Goal: Information Seeking & Learning: Learn about a topic

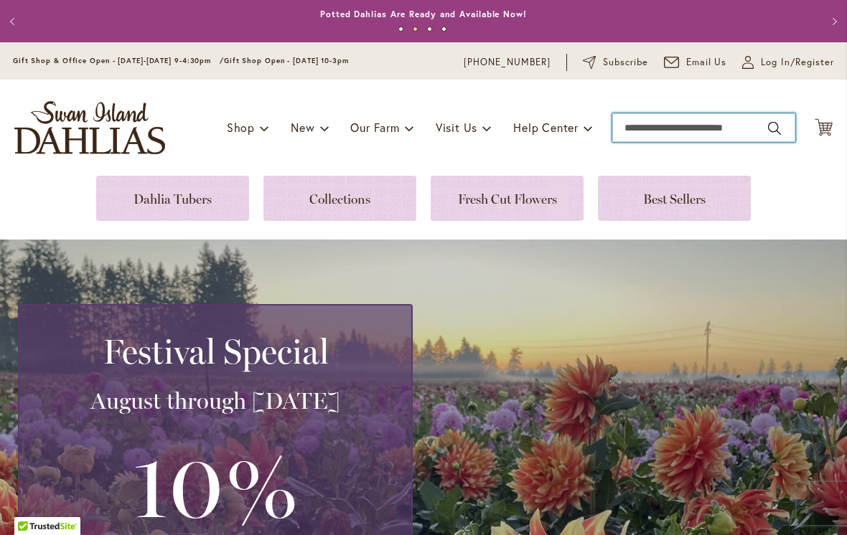
click at [664, 128] on input "Search" at bounding box center [703, 127] width 183 height 29
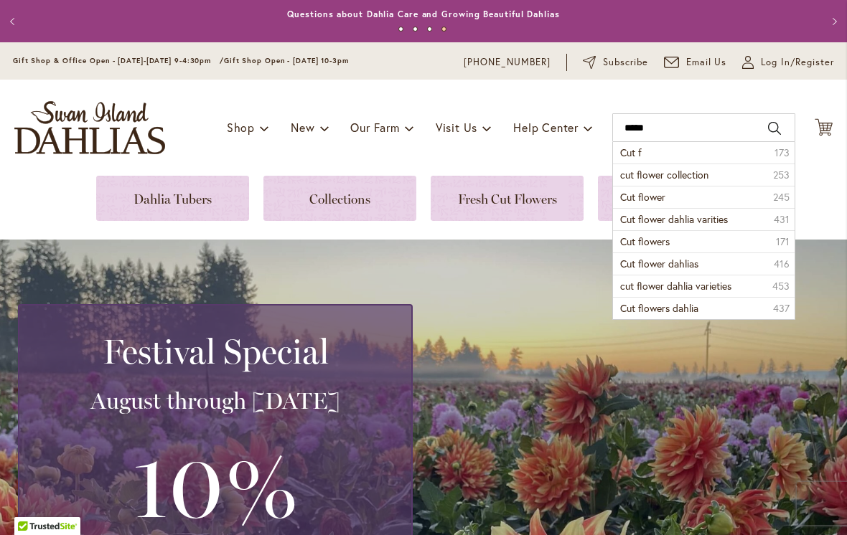
click at [708, 222] on span "Cut flower dahlia varities" at bounding box center [674, 219] width 108 height 14
type input "**********"
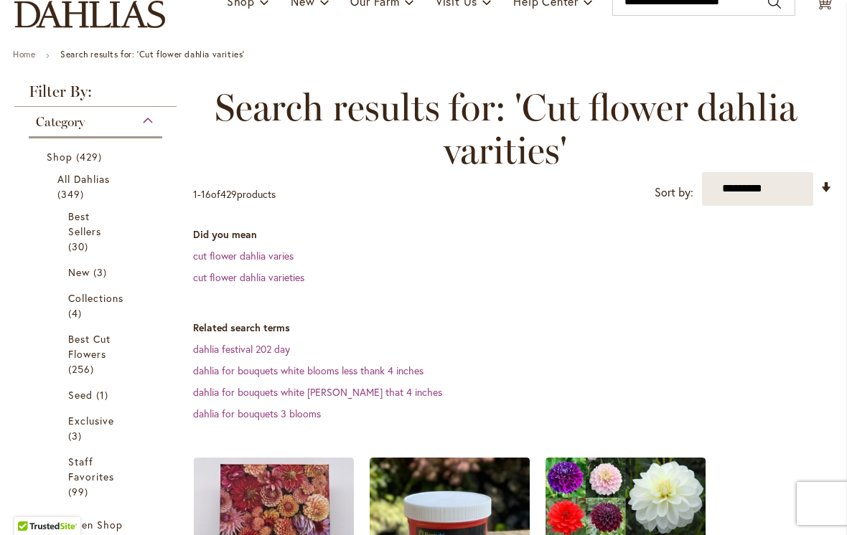
scroll to position [125, 0]
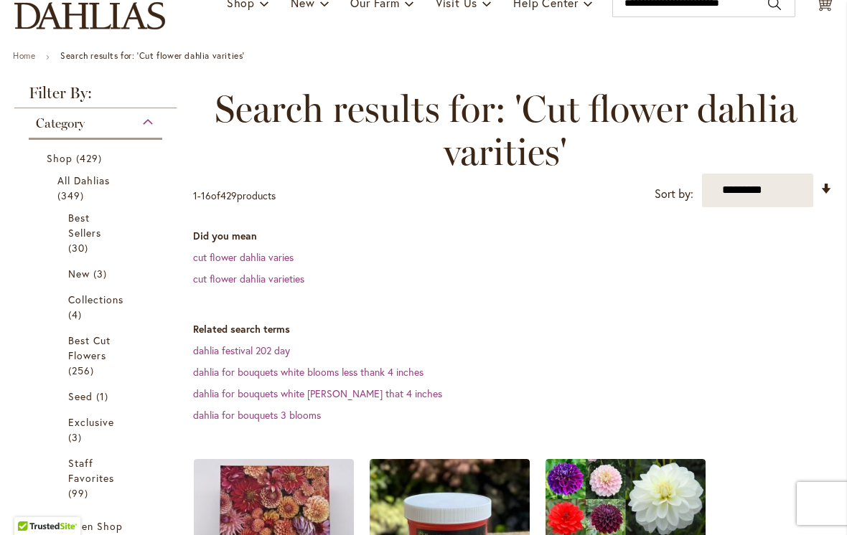
click at [259, 285] on link "cut flower dahlia varieties" at bounding box center [248, 279] width 111 height 14
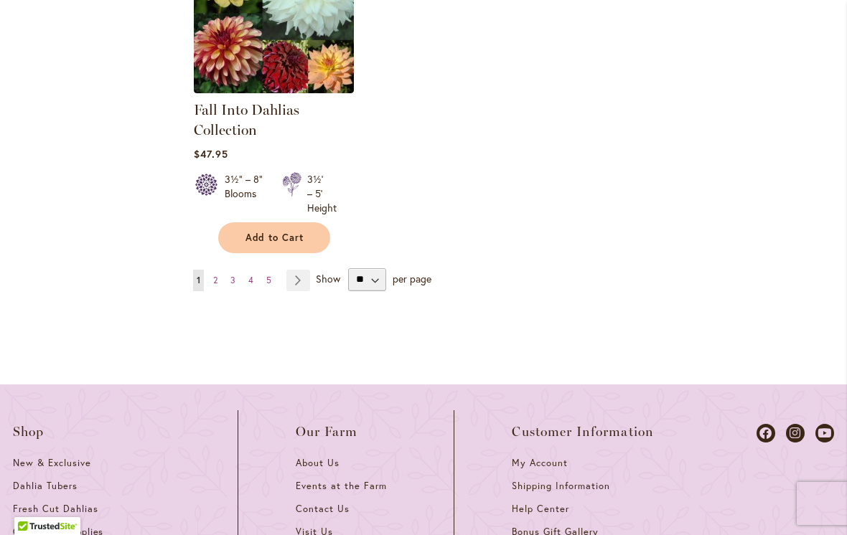
scroll to position [2009, 0]
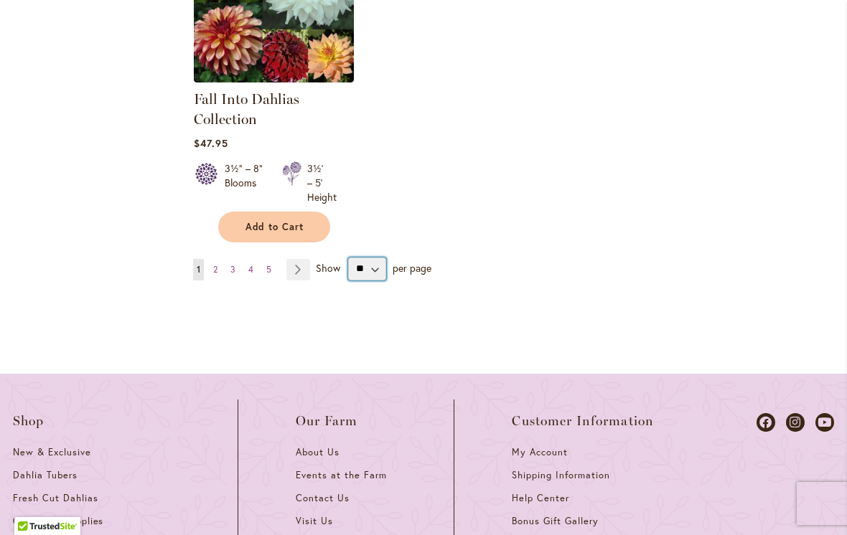
click at [366, 276] on select "** ** ** **" at bounding box center [367, 269] width 38 height 23
select select "**"
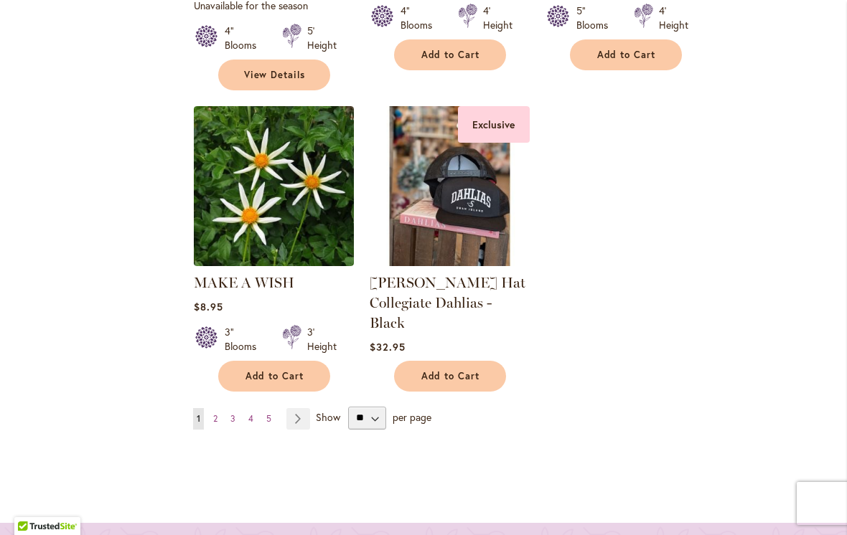
scroll to position [3409, 0]
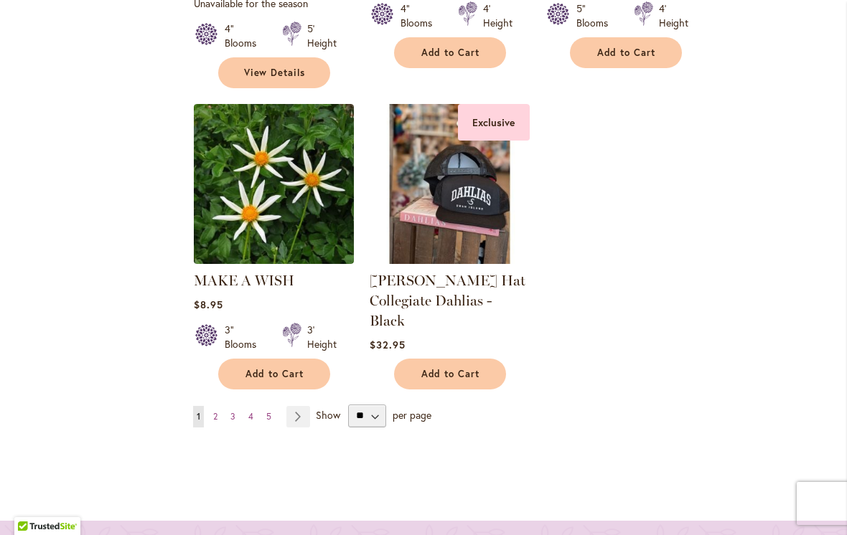
click at [301, 406] on link "Page Next" at bounding box center [298, 417] width 24 height 22
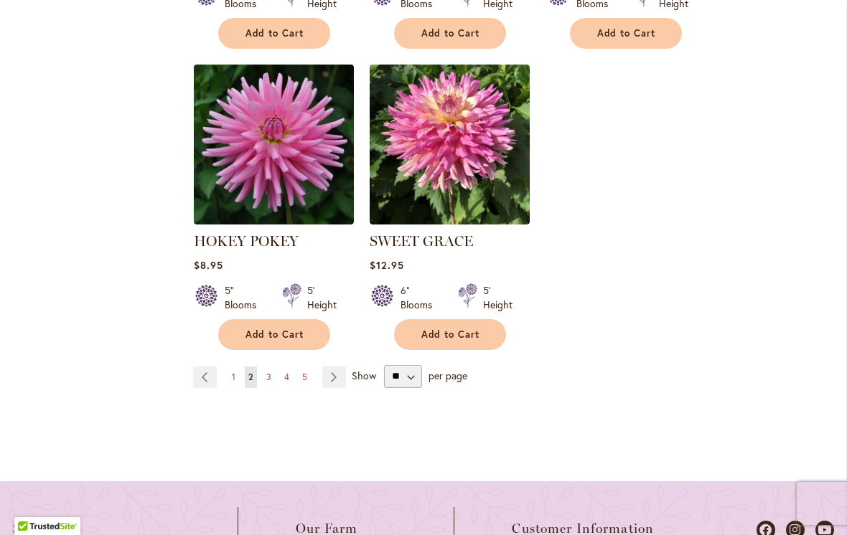
scroll to position [3484, 0]
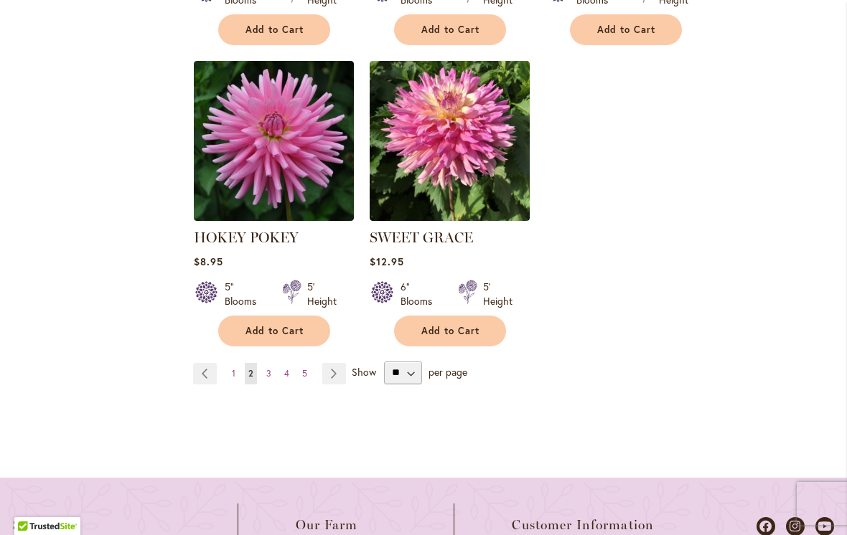
click at [344, 363] on link "Page Next" at bounding box center [334, 374] width 24 height 22
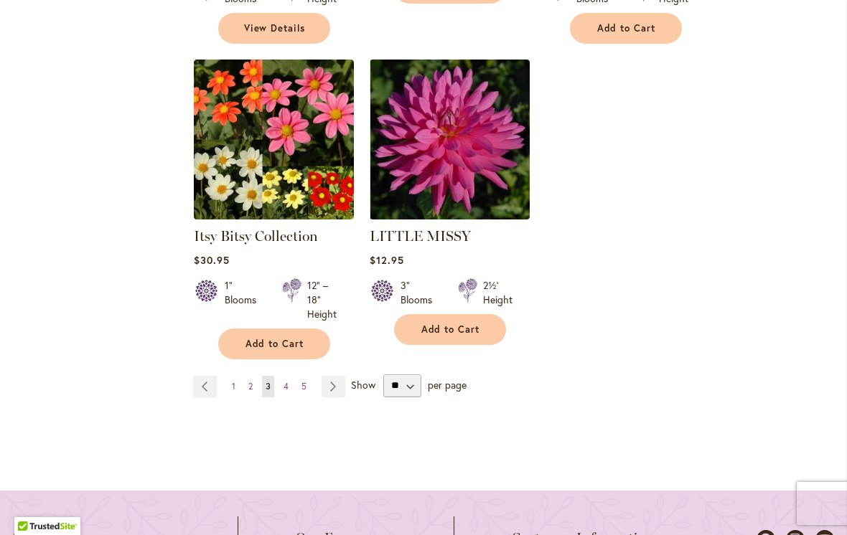
scroll to position [3510, 0]
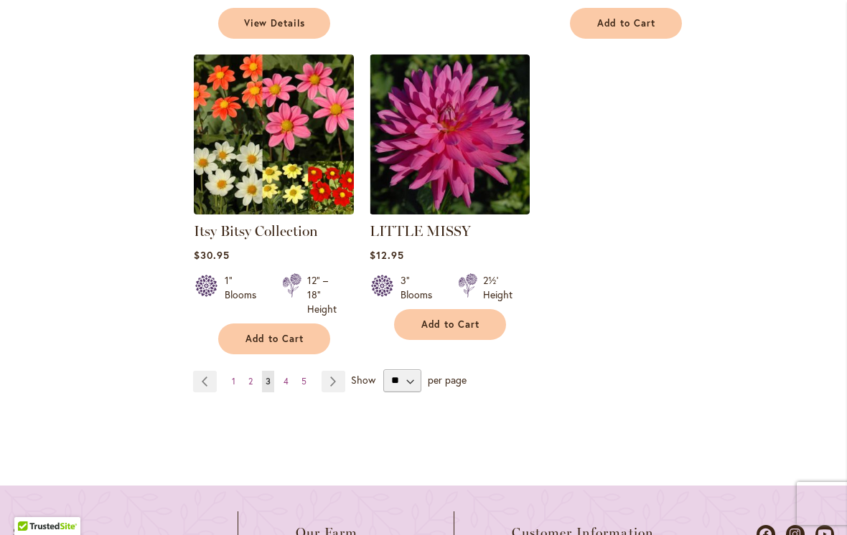
click at [329, 371] on link "Page Next" at bounding box center [333, 382] width 24 height 22
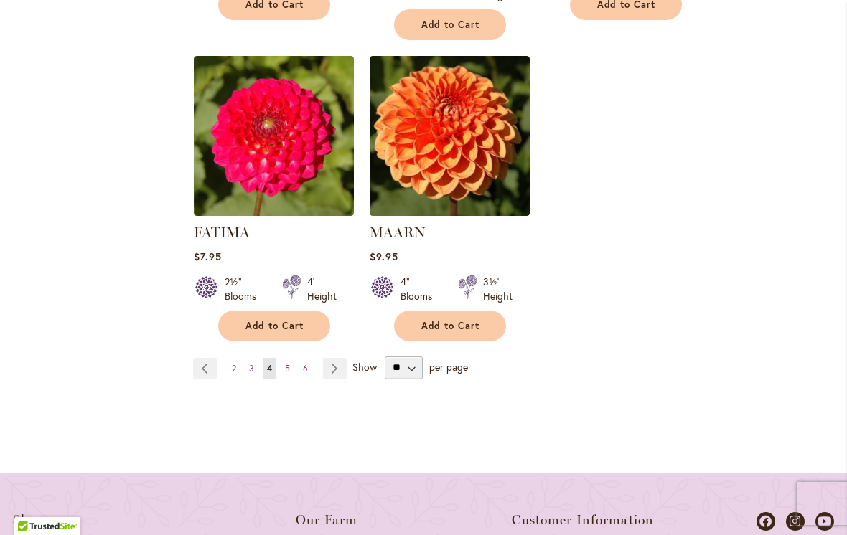
scroll to position [3489, 0]
click at [337, 358] on link "Page Next" at bounding box center [335, 369] width 24 height 22
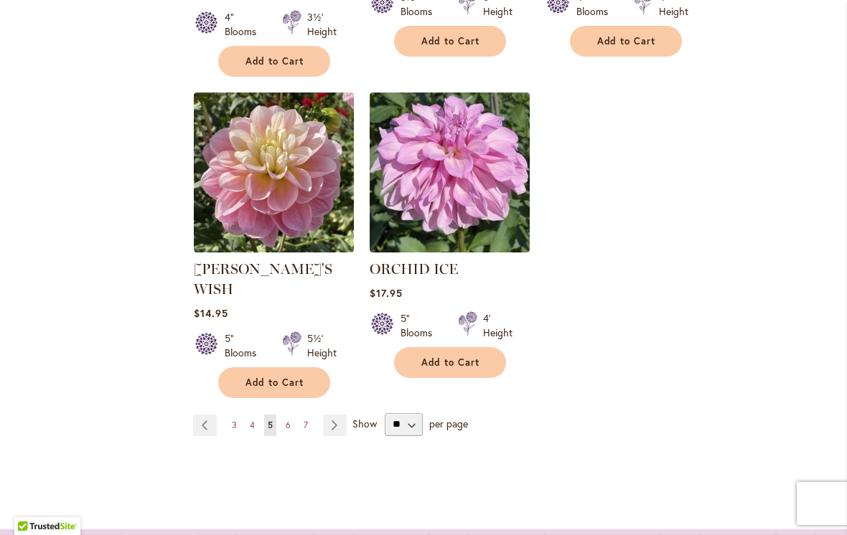
scroll to position [3547, 0]
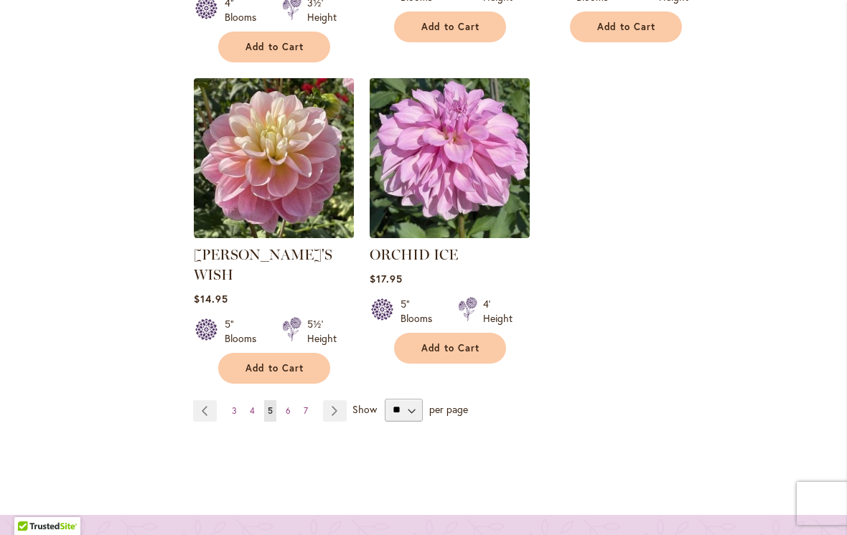
click at [331, 400] on link "Page Next" at bounding box center [335, 411] width 24 height 22
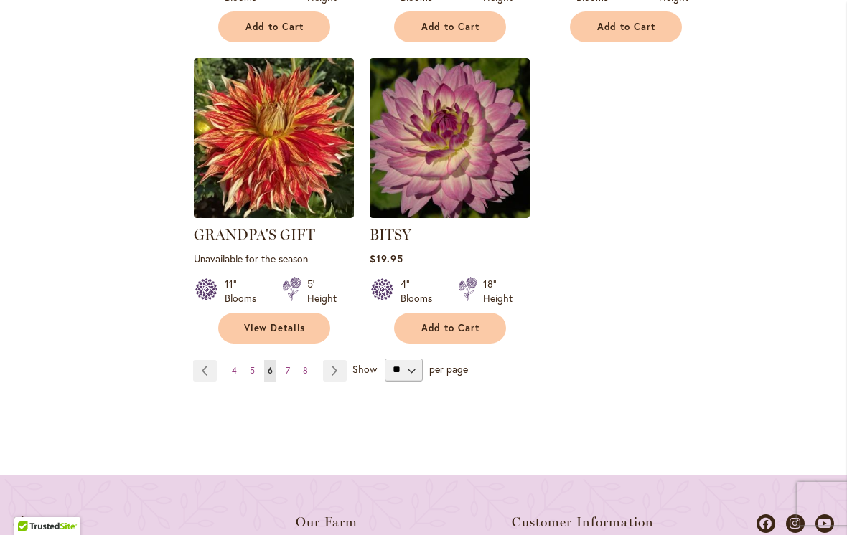
scroll to position [3450, 0]
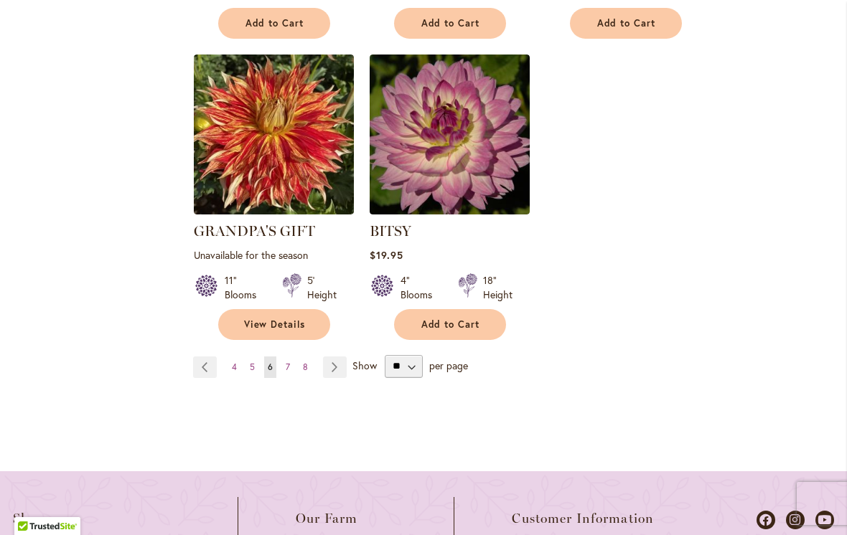
click at [345, 357] on link "Page Next" at bounding box center [335, 368] width 24 height 22
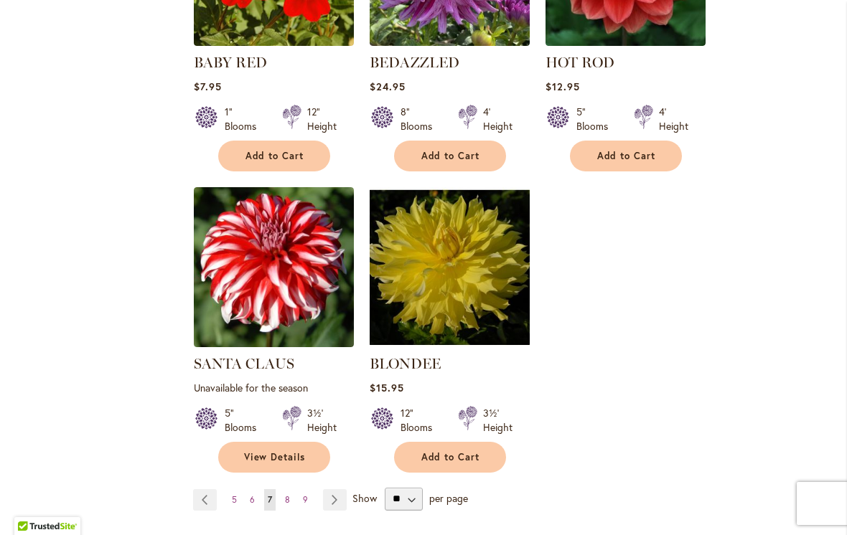
scroll to position [3450, 0]
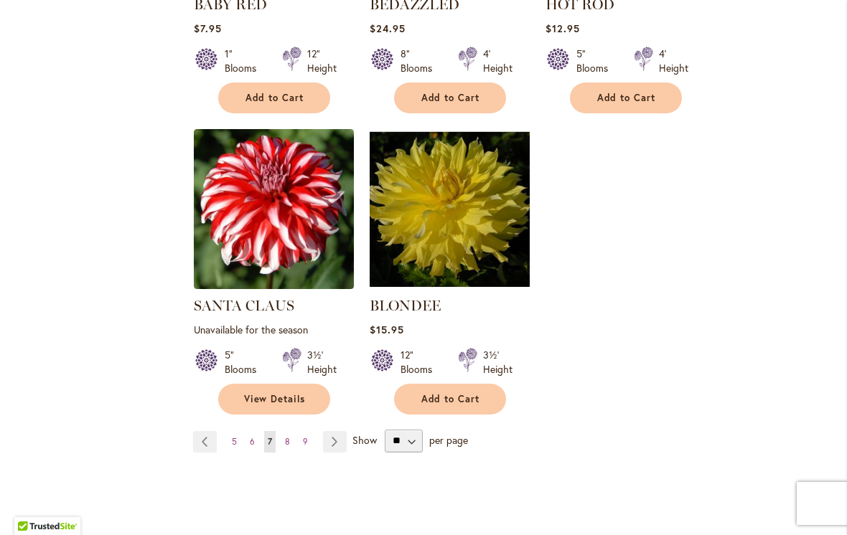
click at [344, 431] on link "Page Next" at bounding box center [335, 442] width 24 height 22
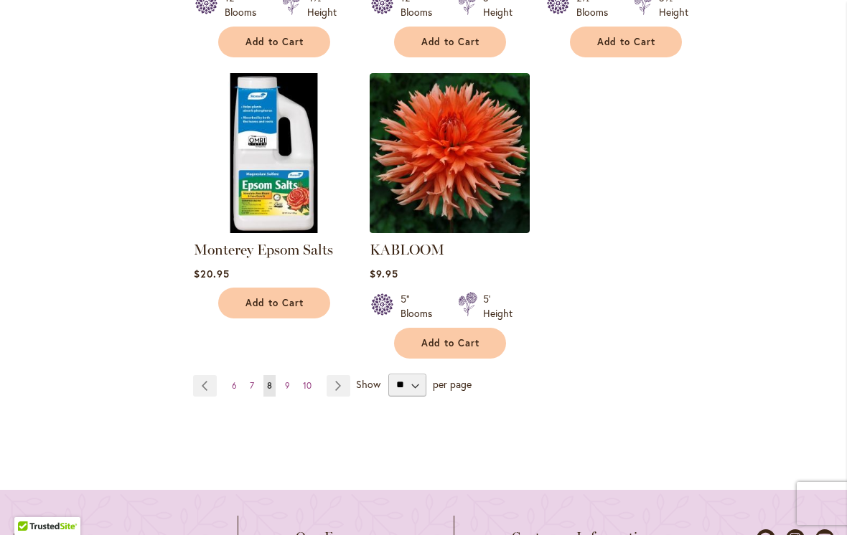
scroll to position [3458, 0]
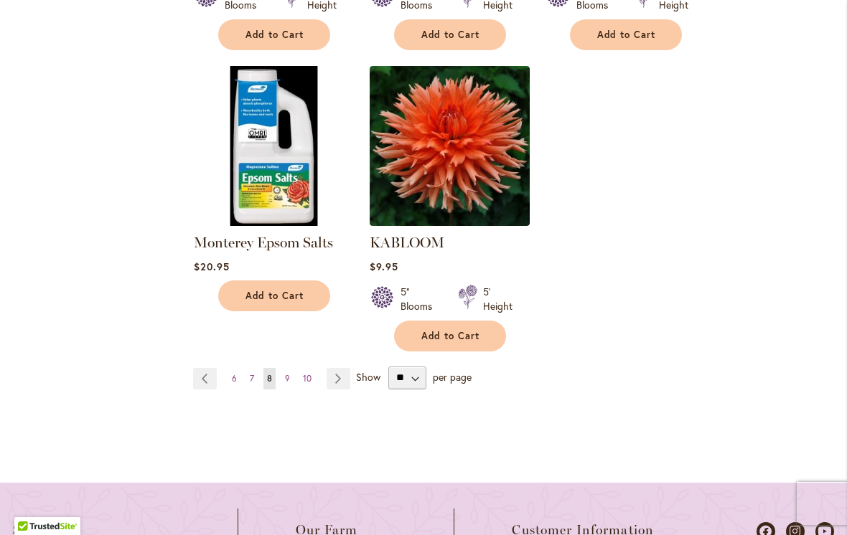
click at [344, 382] on link "Page Next" at bounding box center [338, 379] width 24 height 22
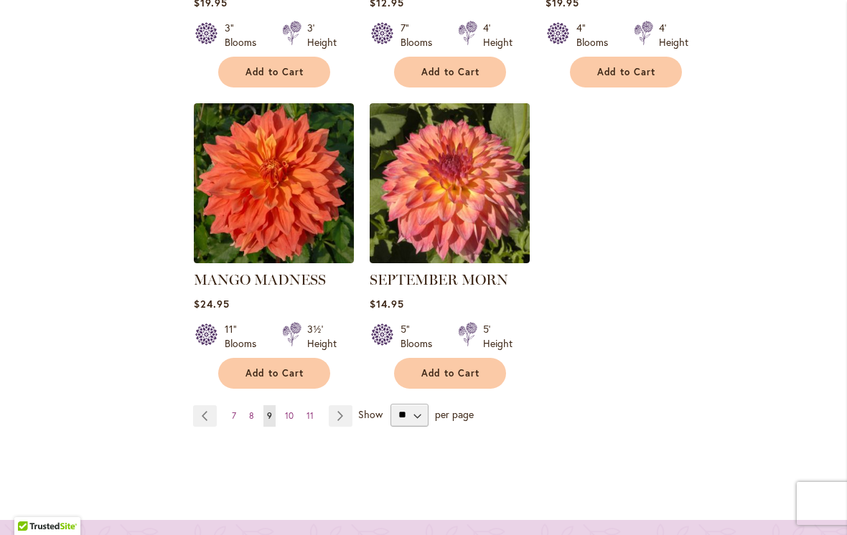
scroll to position [3449, 0]
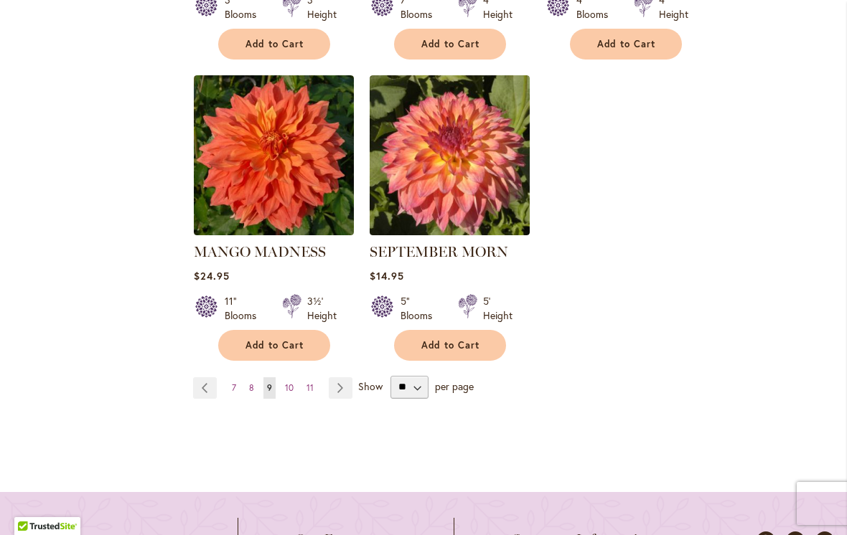
click at [341, 377] on link "Page Next" at bounding box center [341, 388] width 24 height 22
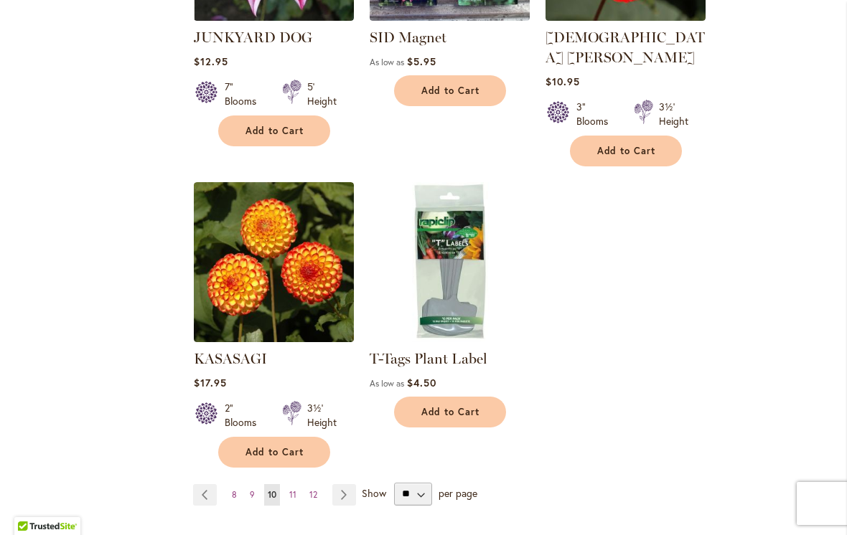
scroll to position [3469, 0]
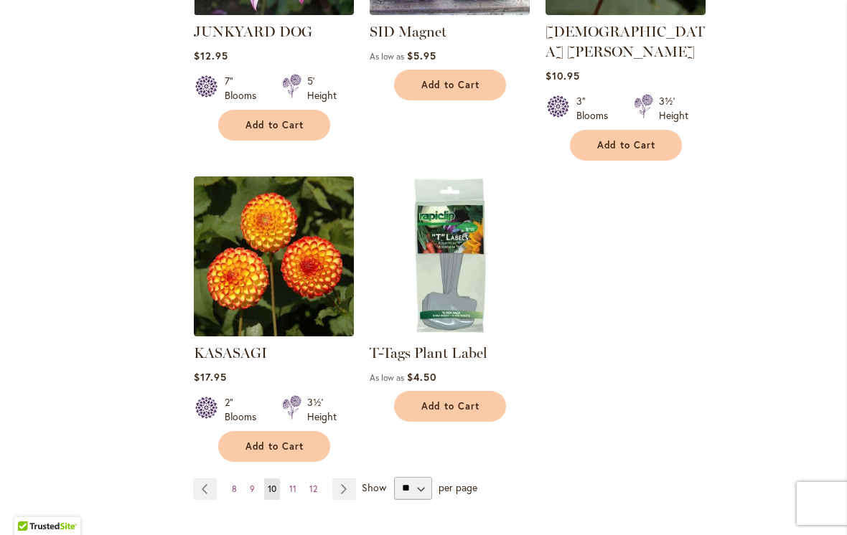
click at [344, 479] on link "Page Next" at bounding box center [344, 490] width 24 height 22
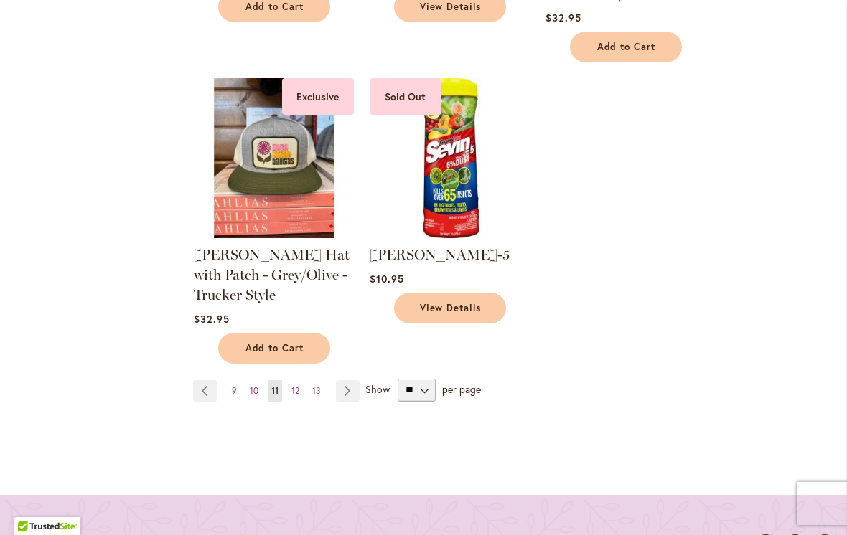
scroll to position [3385, 0]
click at [339, 402] on link "Page Next" at bounding box center [348, 392] width 24 height 22
click at [355, 401] on link "Page Next" at bounding box center [348, 392] width 24 height 22
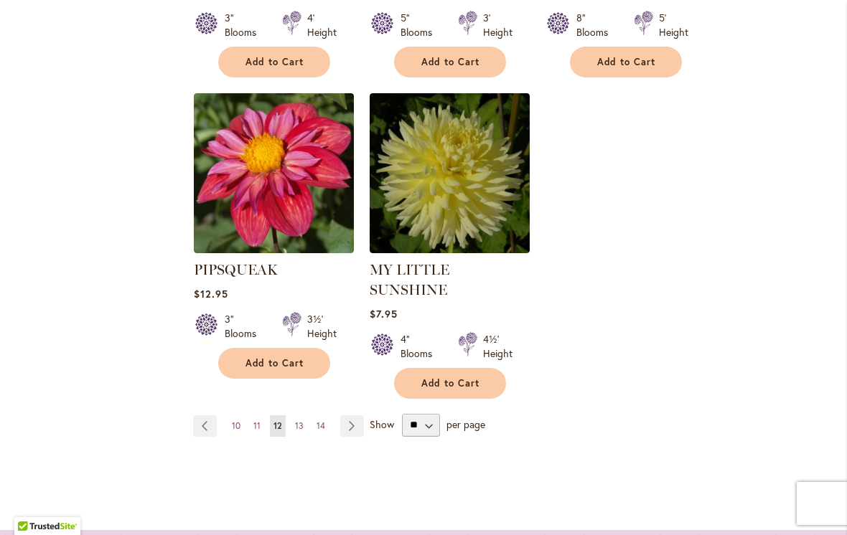
scroll to position [3332, 0]
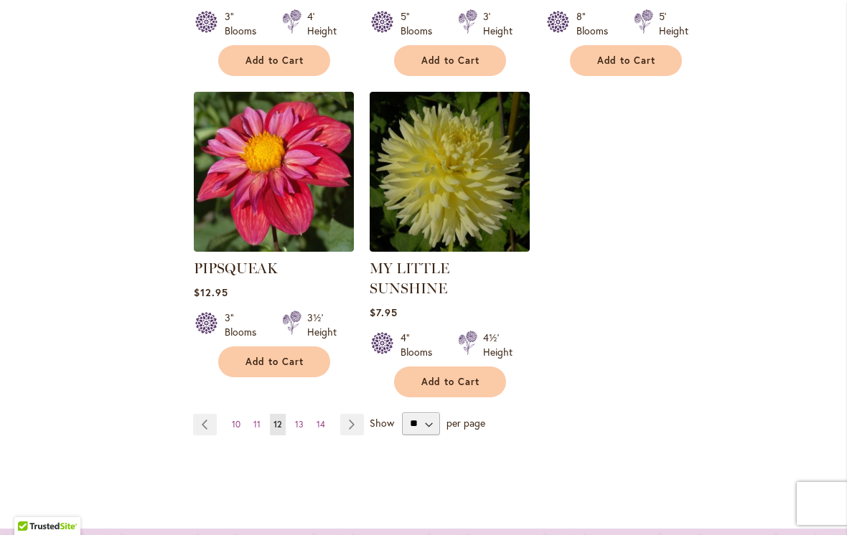
click at [354, 414] on link "Page Next" at bounding box center [352, 425] width 24 height 22
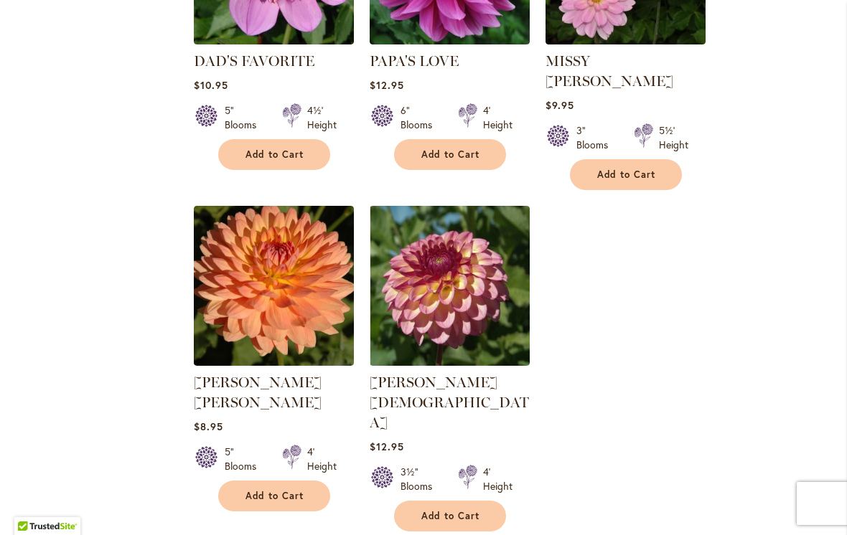
scroll to position [3382, 0]
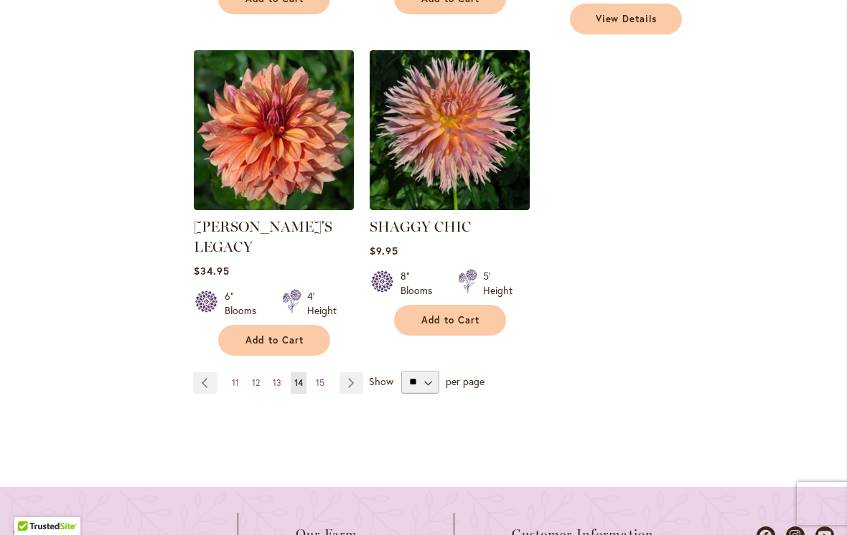
scroll to position [3511, 0]
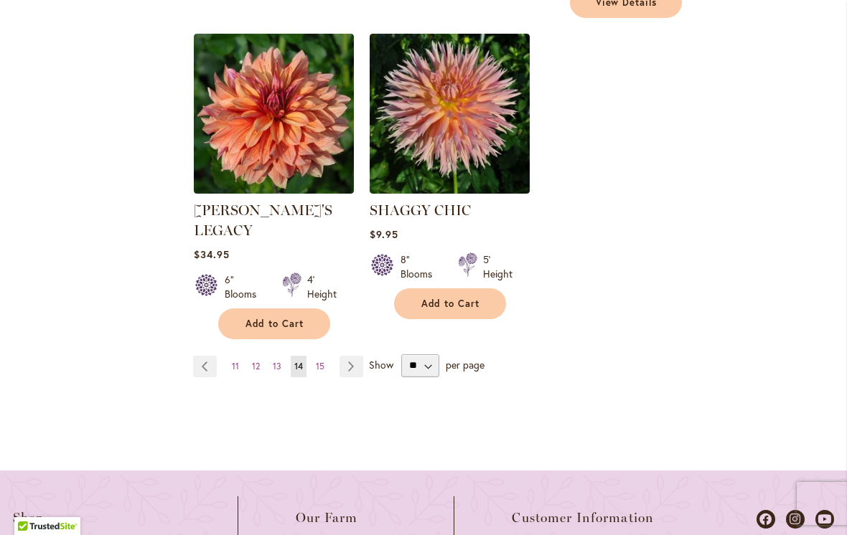
click at [349, 356] on link "Page Next" at bounding box center [351, 367] width 24 height 22
